Goal: Information Seeking & Learning: Learn about a topic

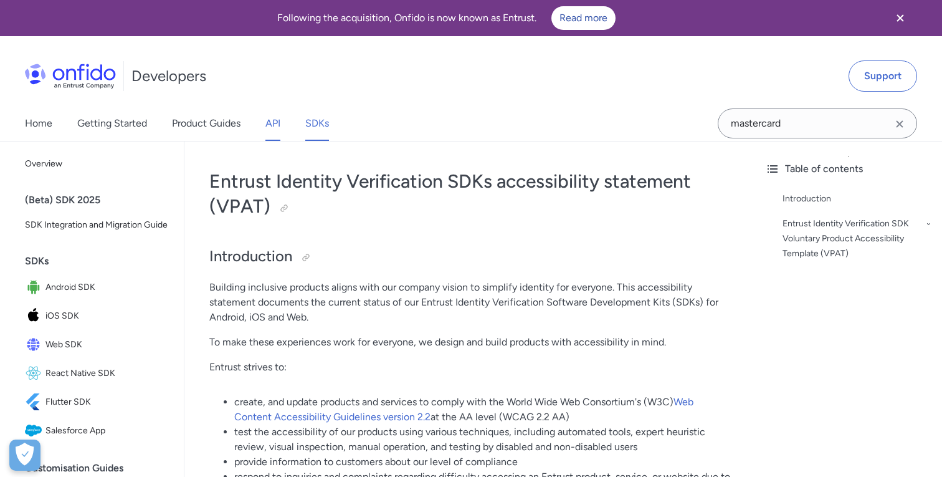
click at [267, 123] on link "API" at bounding box center [272, 123] width 15 height 35
click at [198, 115] on link "Product Guides" at bounding box center [206, 123] width 69 height 35
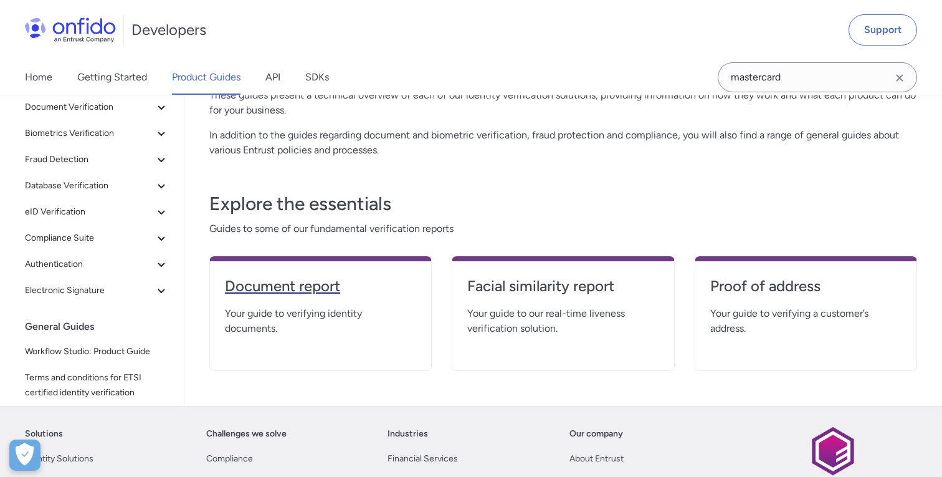
scroll to position [155, 0]
click at [312, 282] on h4 "Document report" at bounding box center [320, 285] width 191 height 20
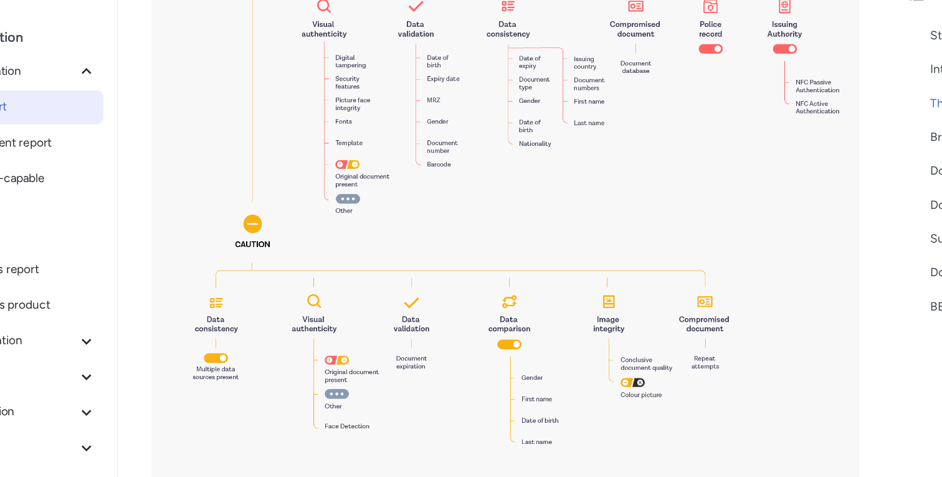
scroll to position [1417, 0]
